Goal: Share content: Share content

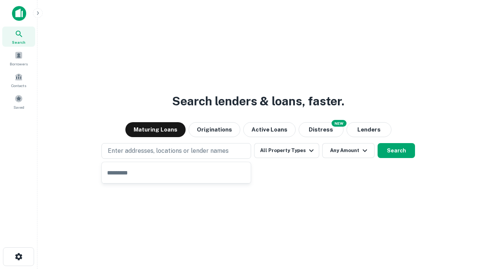
type input "**********"
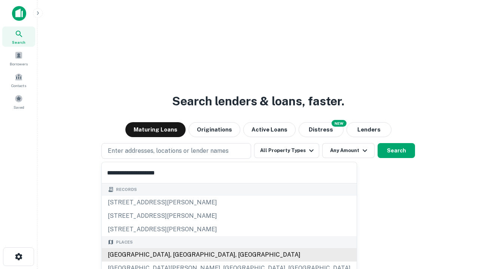
click at [179, 255] on div "[GEOGRAPHIC_DATA], [GEOGRAPHIC_DATA], [GEOGRAPHIC_DATA]" at bounding box center [229, 254] width 255 height 13
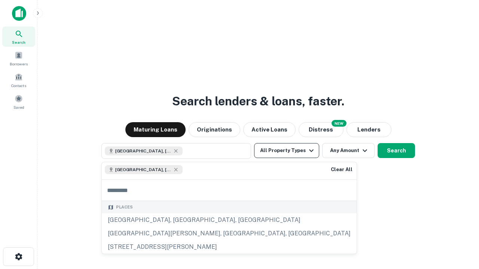
click at [286, 151] on button "All Property Types" at bounding box center [286, 150] width 65 height 15
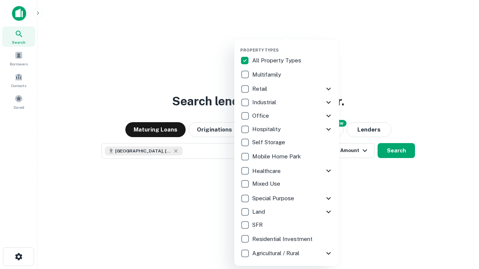
click at [292, 45] on button "button" at bounding box center [292, 45] width 105 height 0
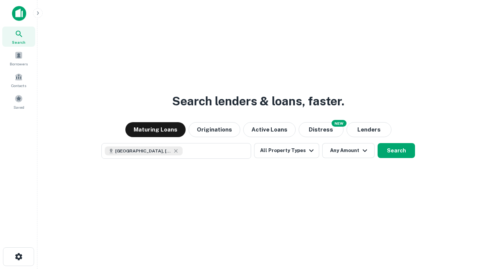
scroll to position [12, 0]
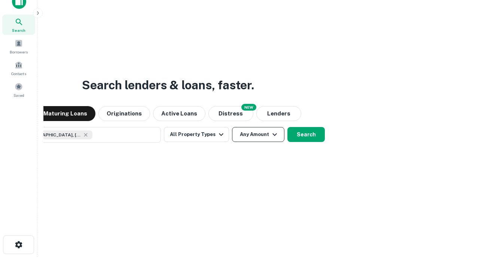
click at [232, 127] on button "Any Amount" at bounding box center [258, 134] width 52 height 15
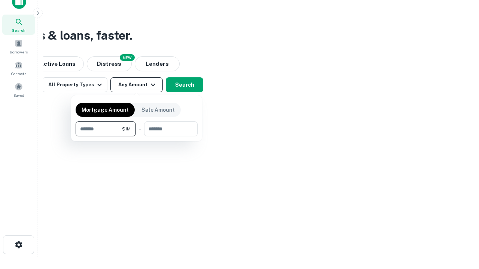
type input "*******"
click at [136, 136] on button "button" at bounding box center [137, 136] width 122 height 0
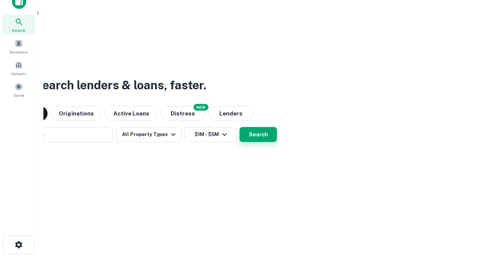
click at [239, 127] on button "Search" at bounding box center [257, 134] width 37 height 15
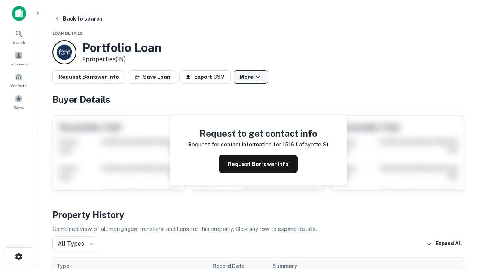
click at [251, 77] on button "More" at bounding box center [250, 76] width 35 height 13
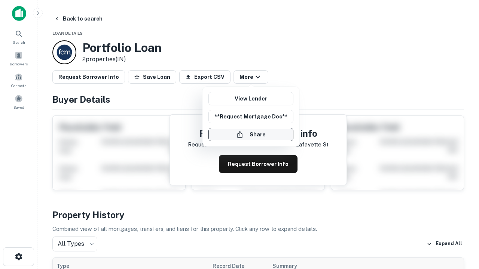
click at [251, 135] on button "Share" at bounding box center [250, 134] width 85 height 13
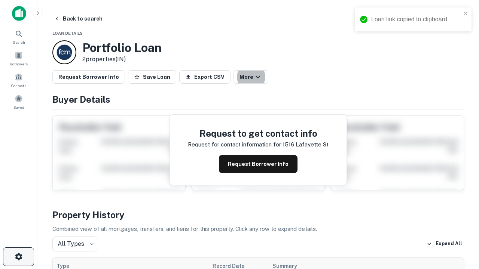
click at [18, 257] on icon "button" at bounding box center [18, 256] width 9 height 9
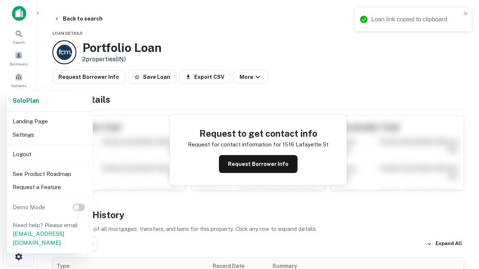
click at [49, 154] on li "Logout" at bounding box center [50, 154] width 80 height 13
